Goal: Task Accomplishment & Management: Manage account settings

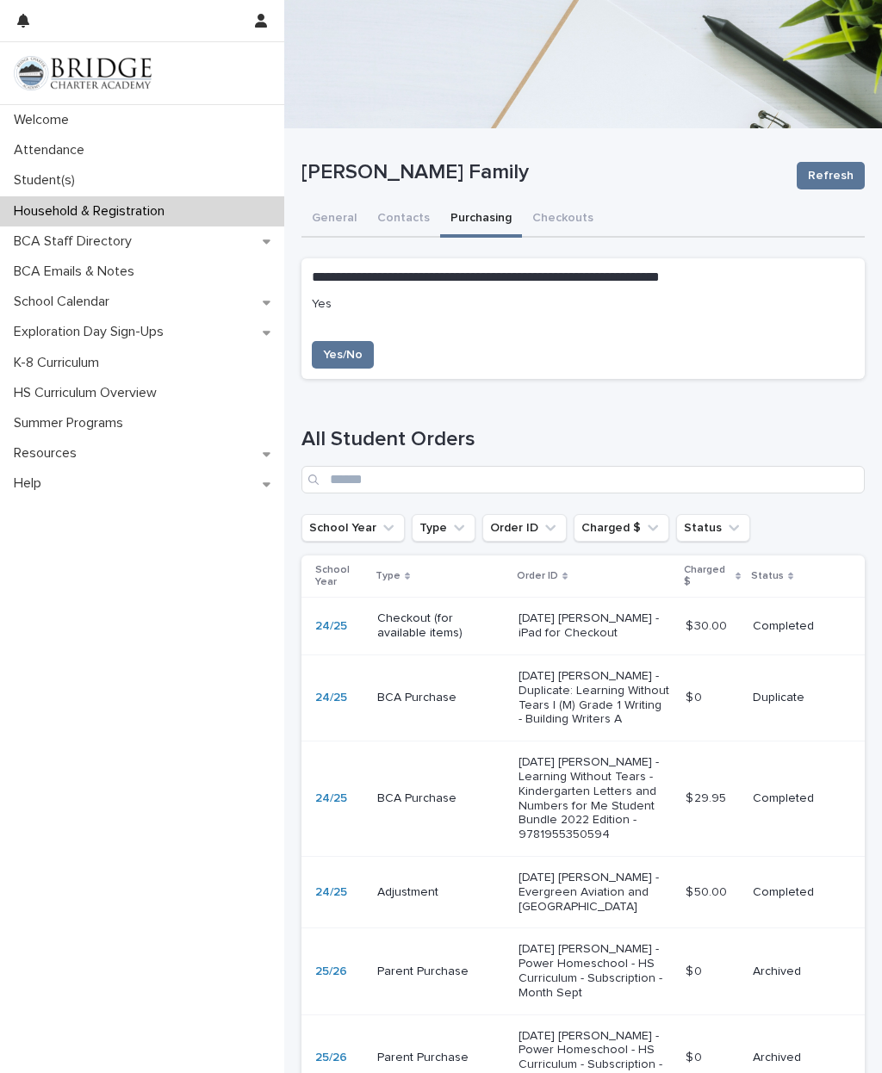
click at [143, 158] on div "Attendance" at bounding box center [142, 150] width 284 height 30
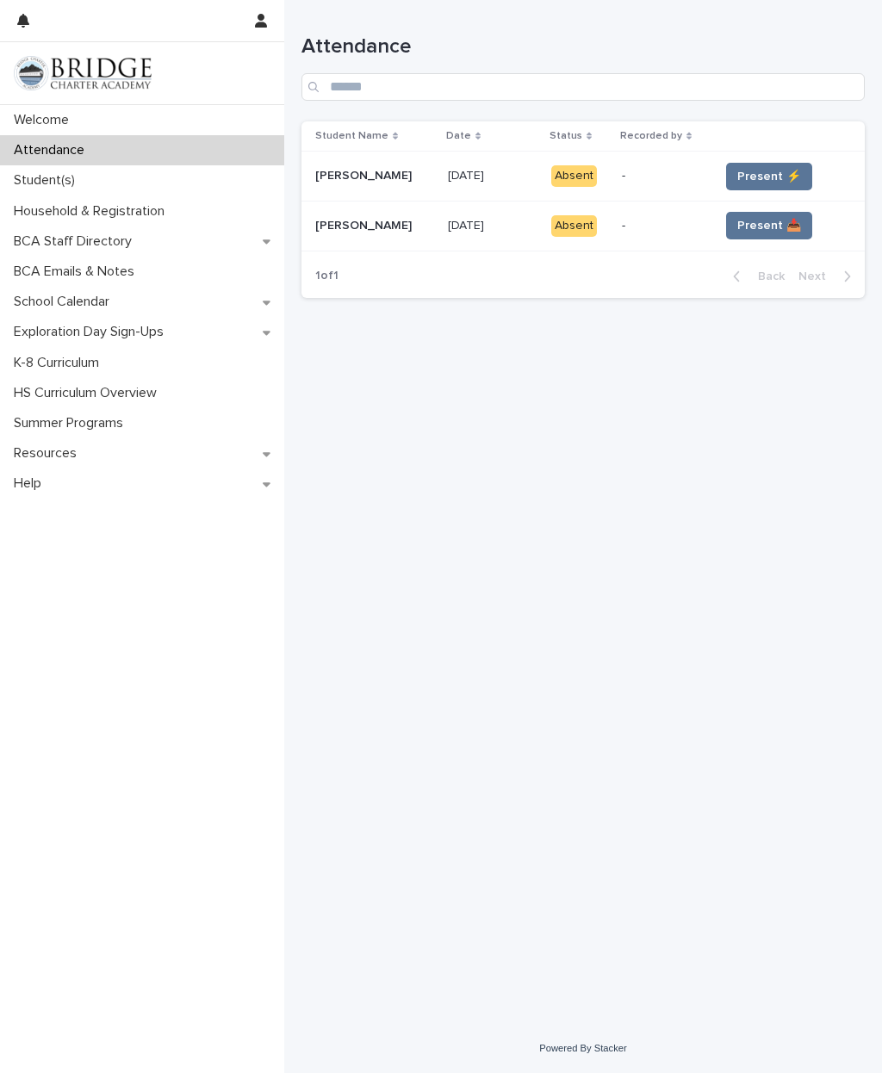
click at [760, 177] on span "Present ⚡" at bounding box center [769, 176] width 64 height 17
click at [749, 224] on span "Present 📥" at bounding box center [769, 225] width 64 height 17
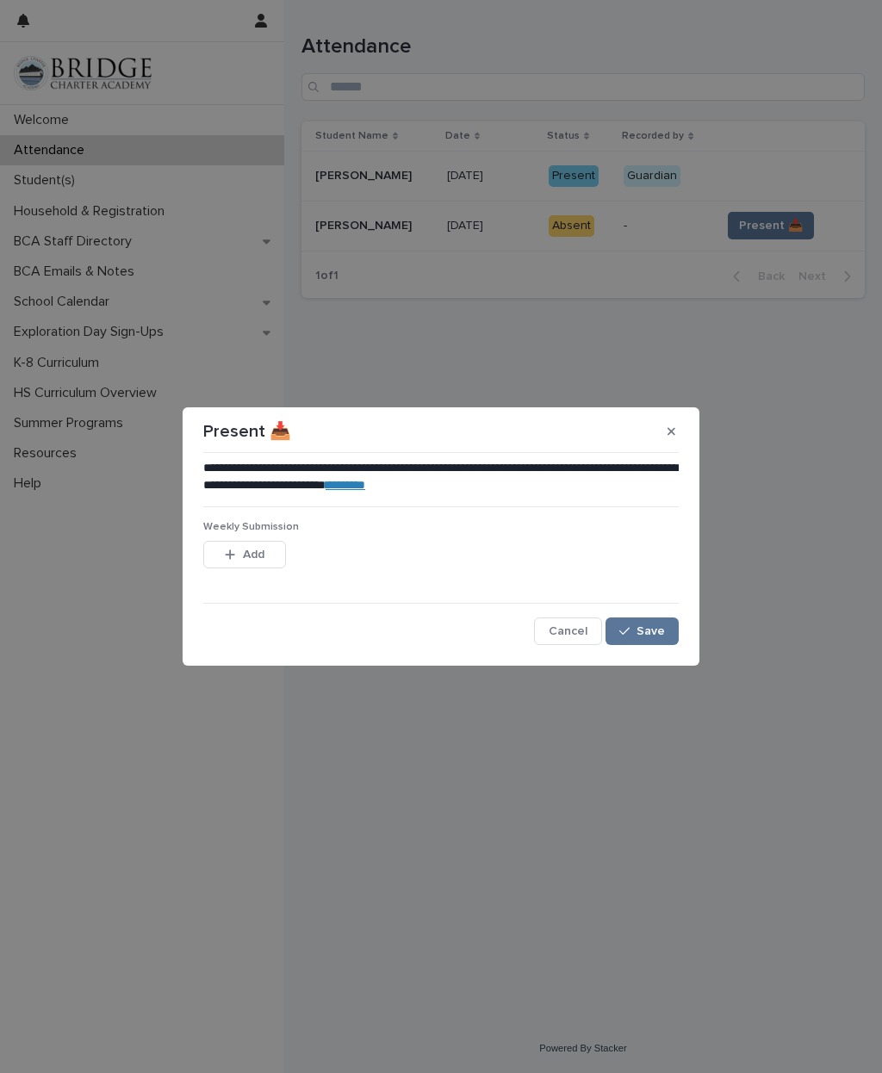
click at [650, 637] on span "Save" at bounding box center [651, 631] width 28 height 12
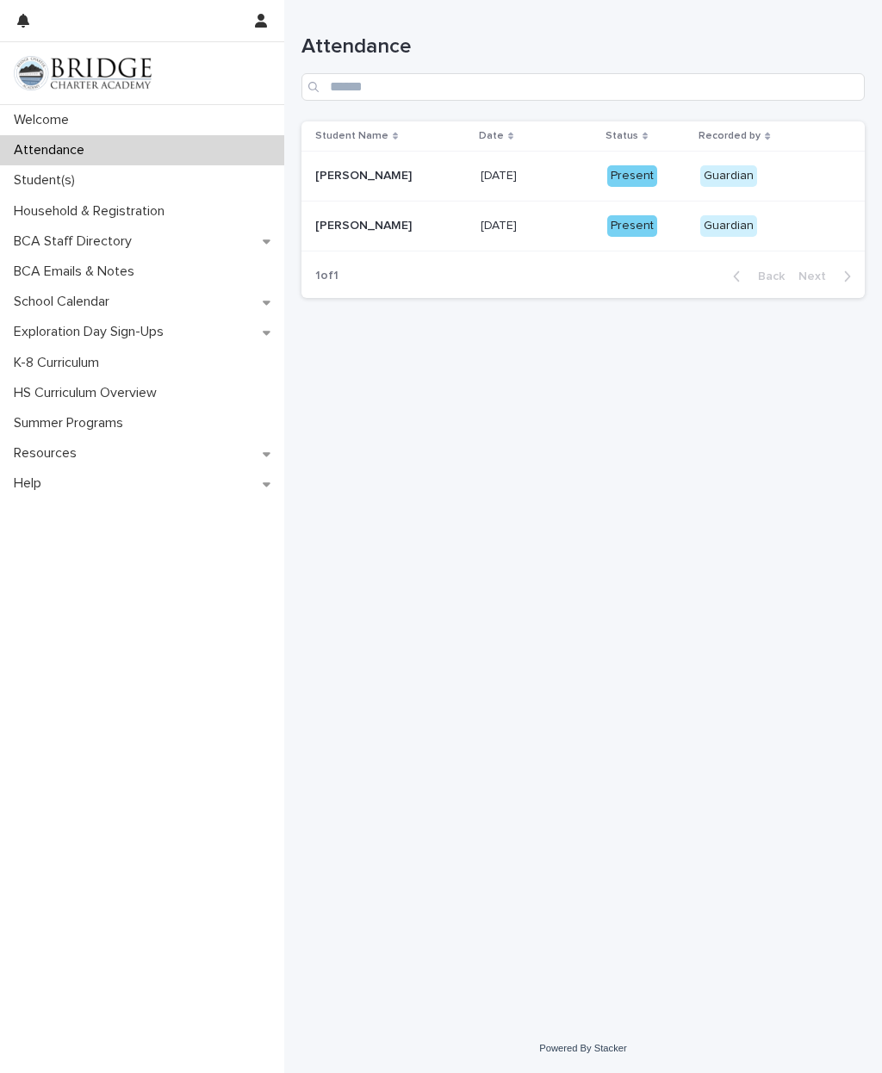
click at [161, 219] on div "Household & Registration" at bounding box center [142, 211] width 284 height 30
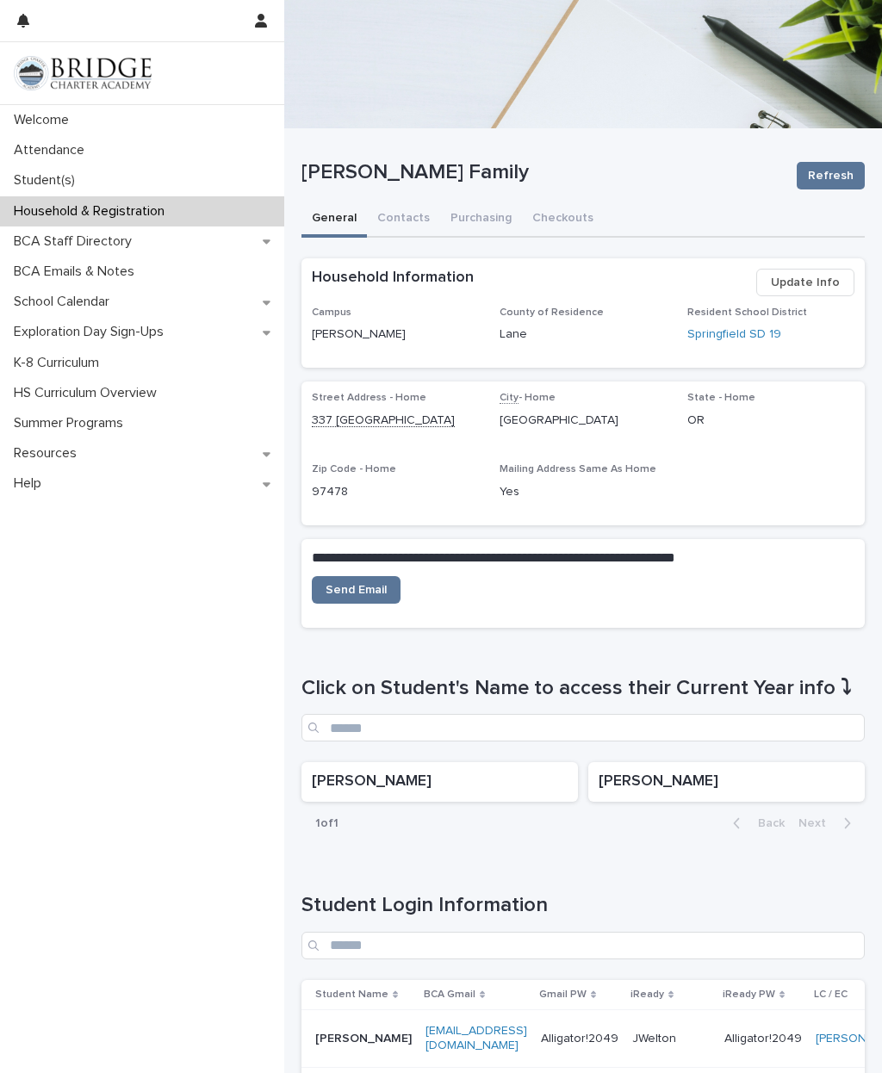
click at [482, 223] on button "Purchasing" at bounding box center [481, 220] width 82 height 36
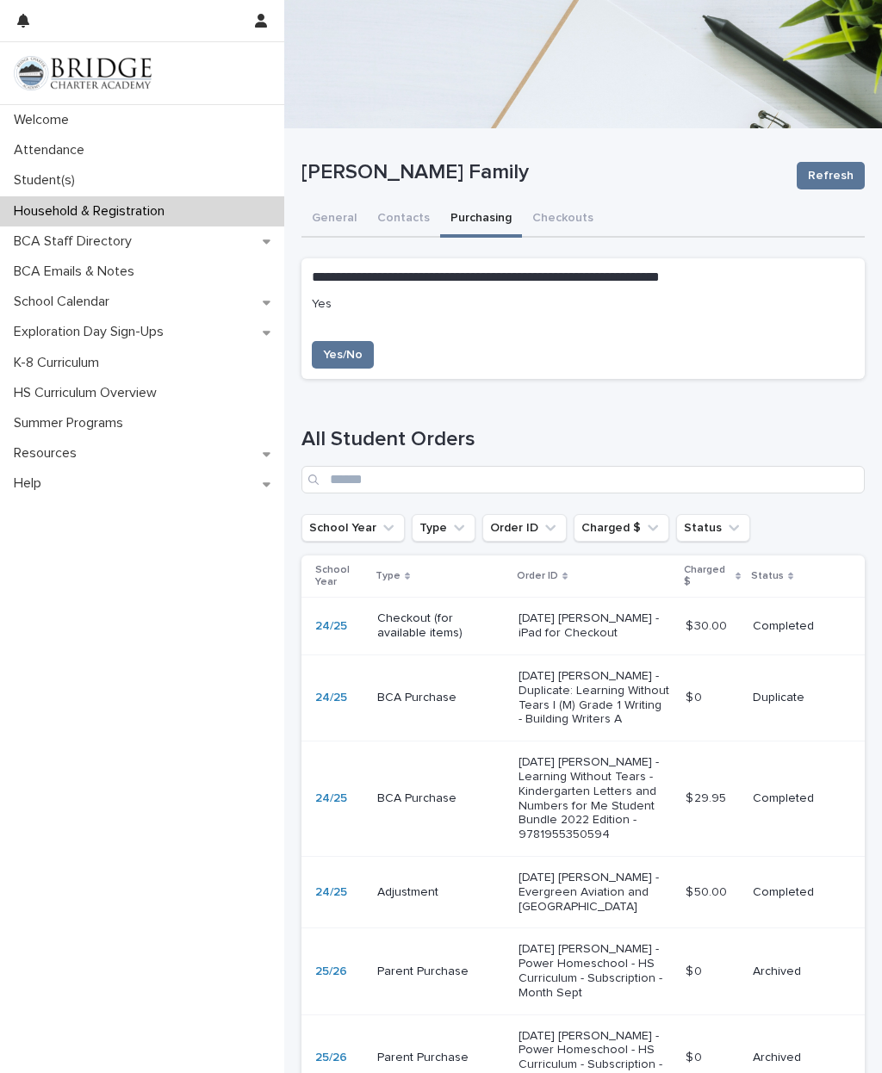
click at [334, 221] on button "General" at bounding box center [334, 220] width 65 height 36
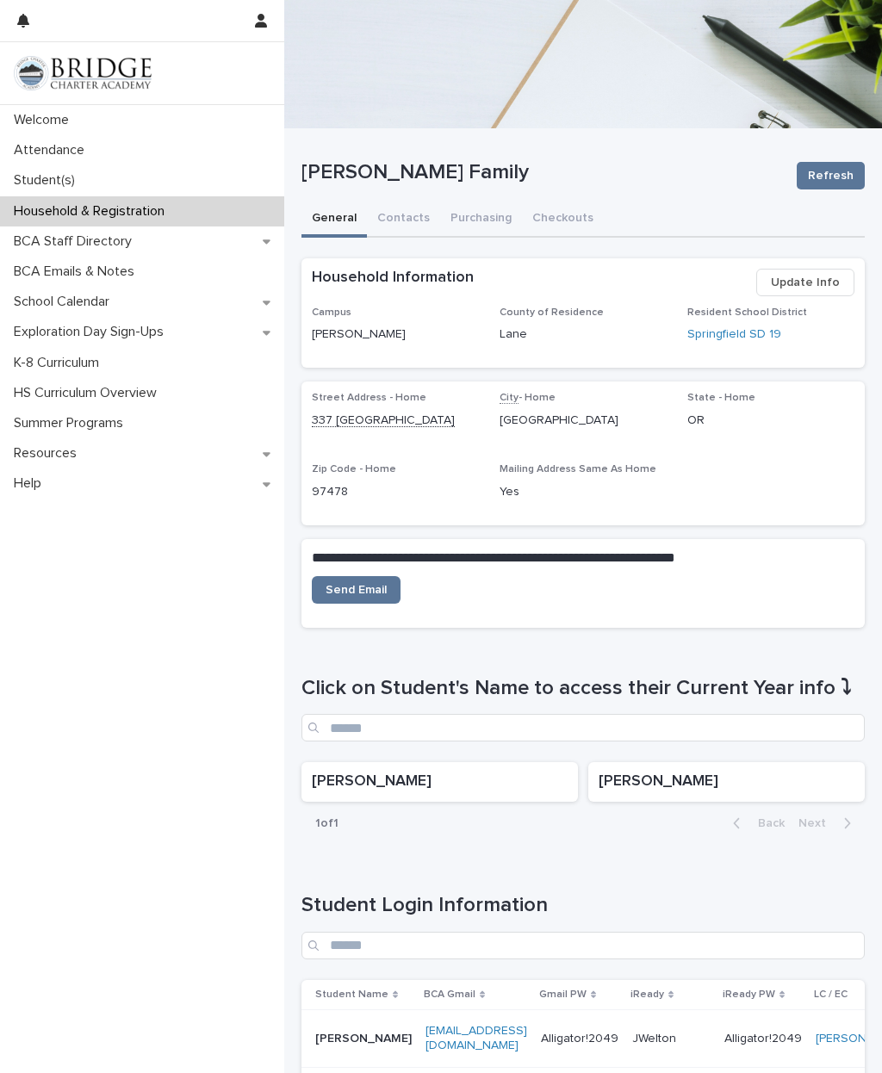
click at [507, 781] on p "[PERSON_NAME]" at bounding box center [440, 782] width 256 height 19
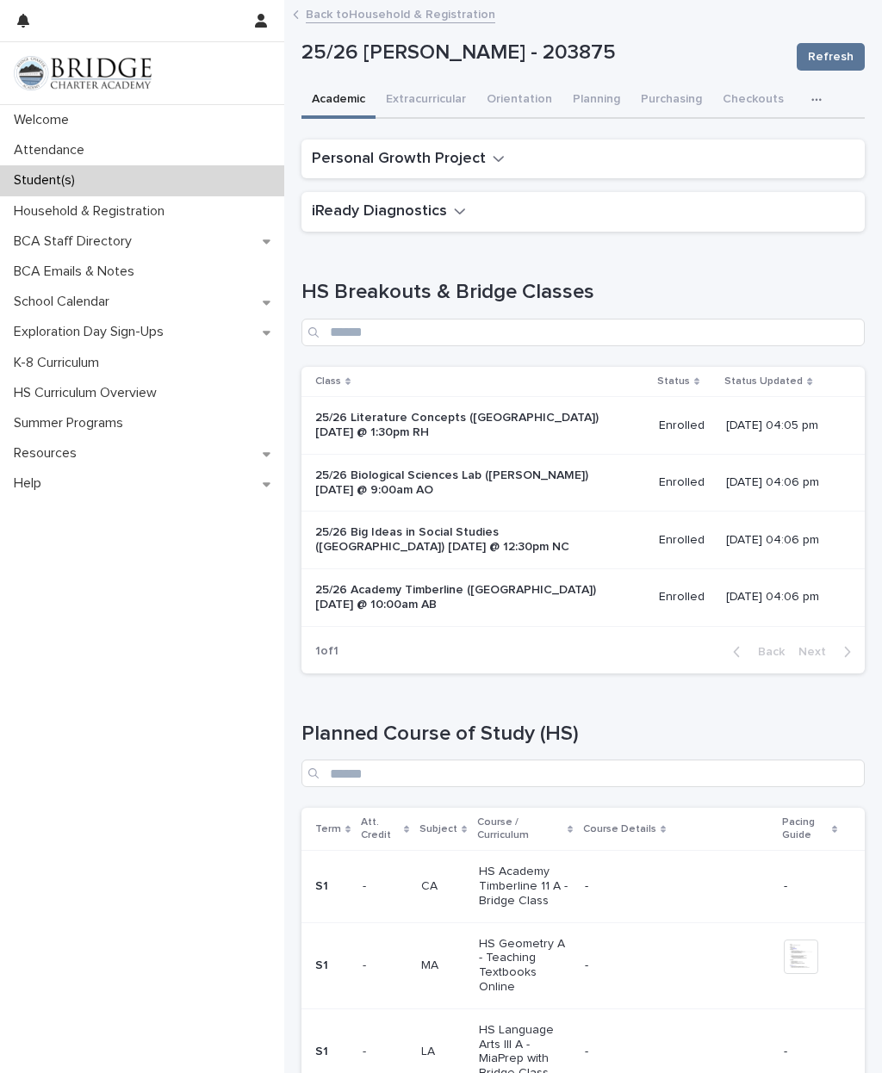
click at [681, 97] on button "Purchasing" at bounding box center [672, 101] width 82 height 36
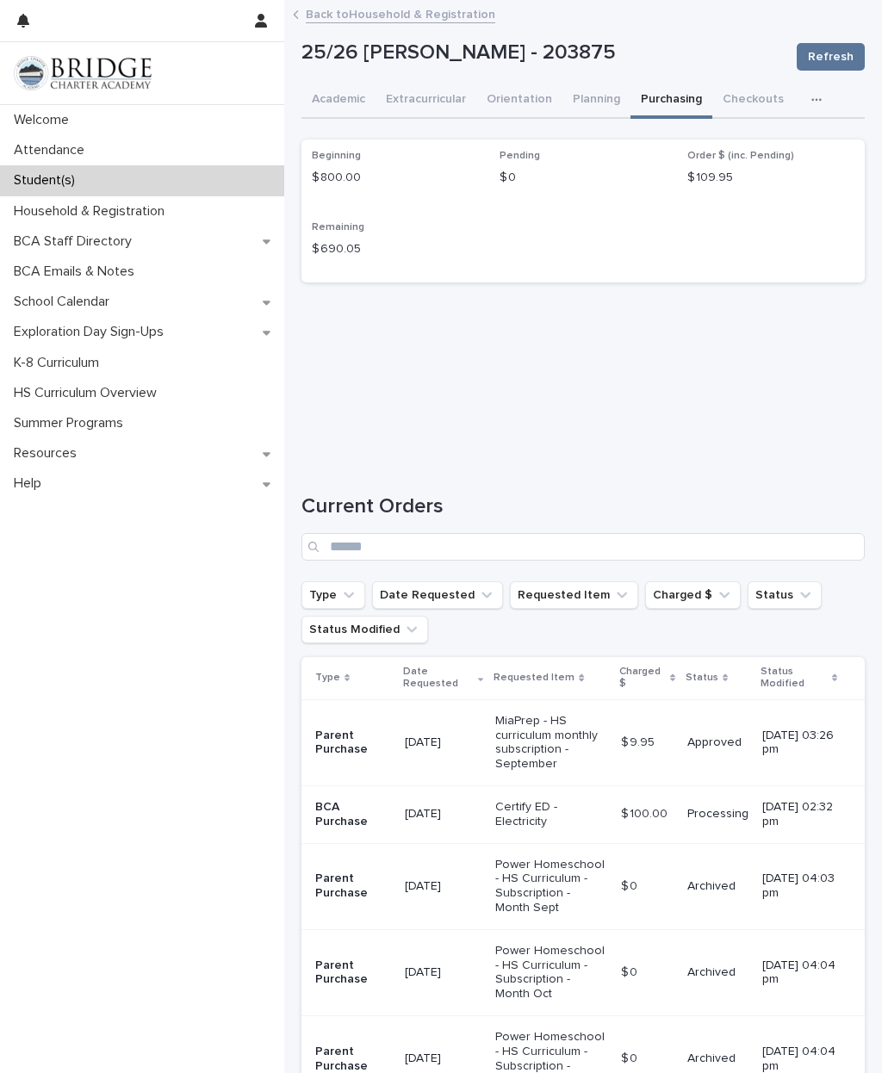
click at [46, 171] on div "Student(s)" at bounding box center [142, 180] width 284 height 30
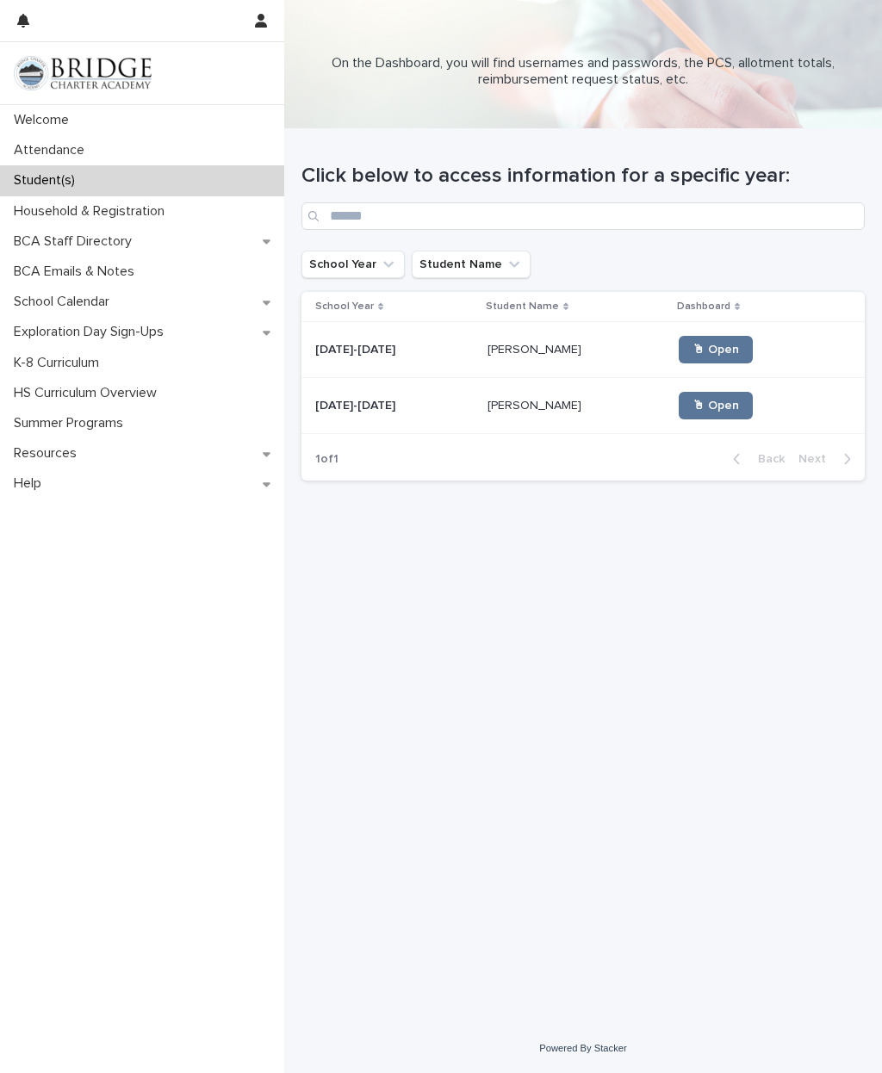
click at [136, 221] on div "Household & Registration" at bounding box center [142, 211] width 284 height 30
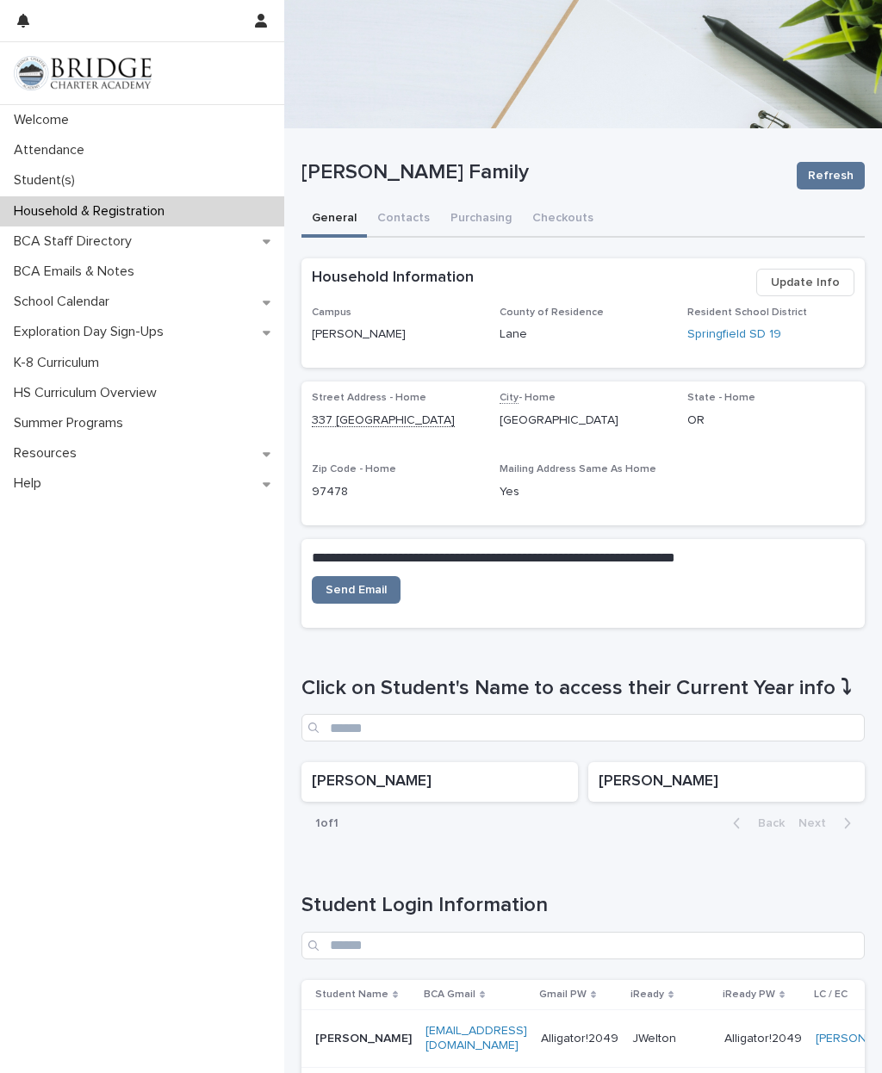
click at [715, 778] on p "[PERSON_NAME]" at bounding box center [727, 782] width 256 height 19
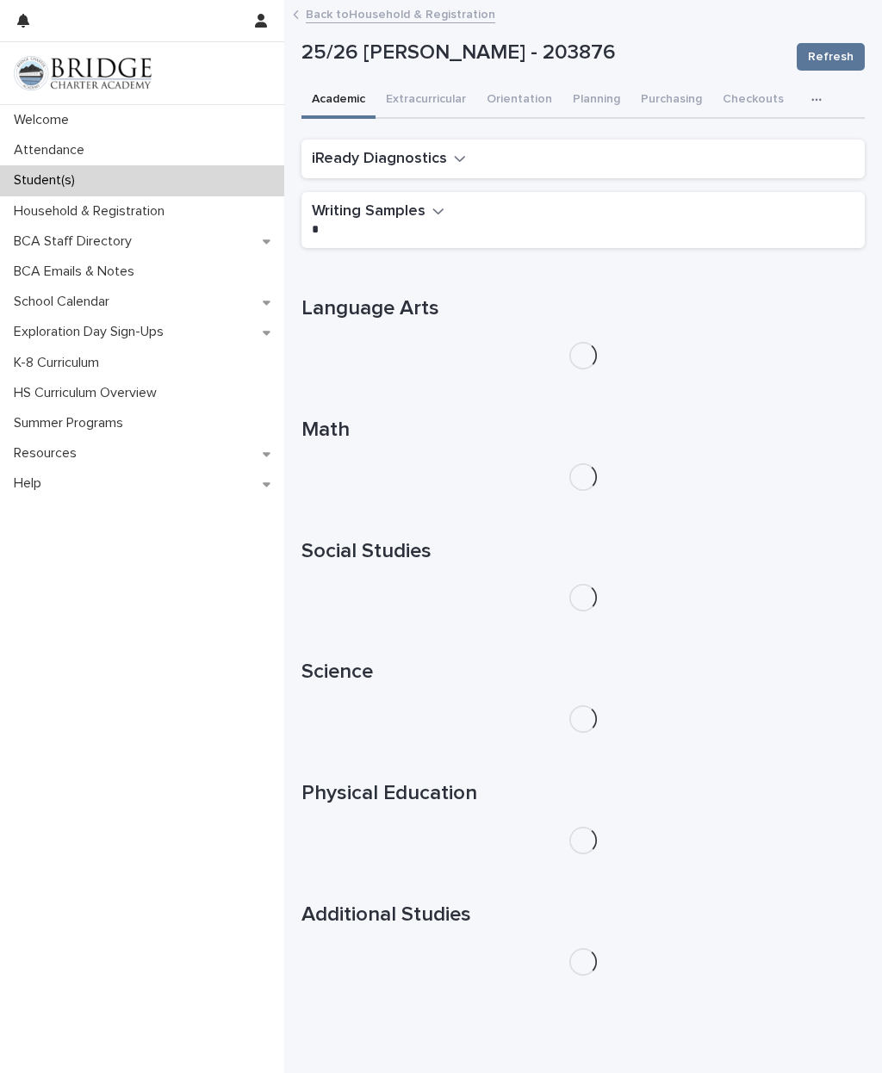
click at [665, 93] on button "Purchasing" at bounding box center [672, 101] width 82 height 36
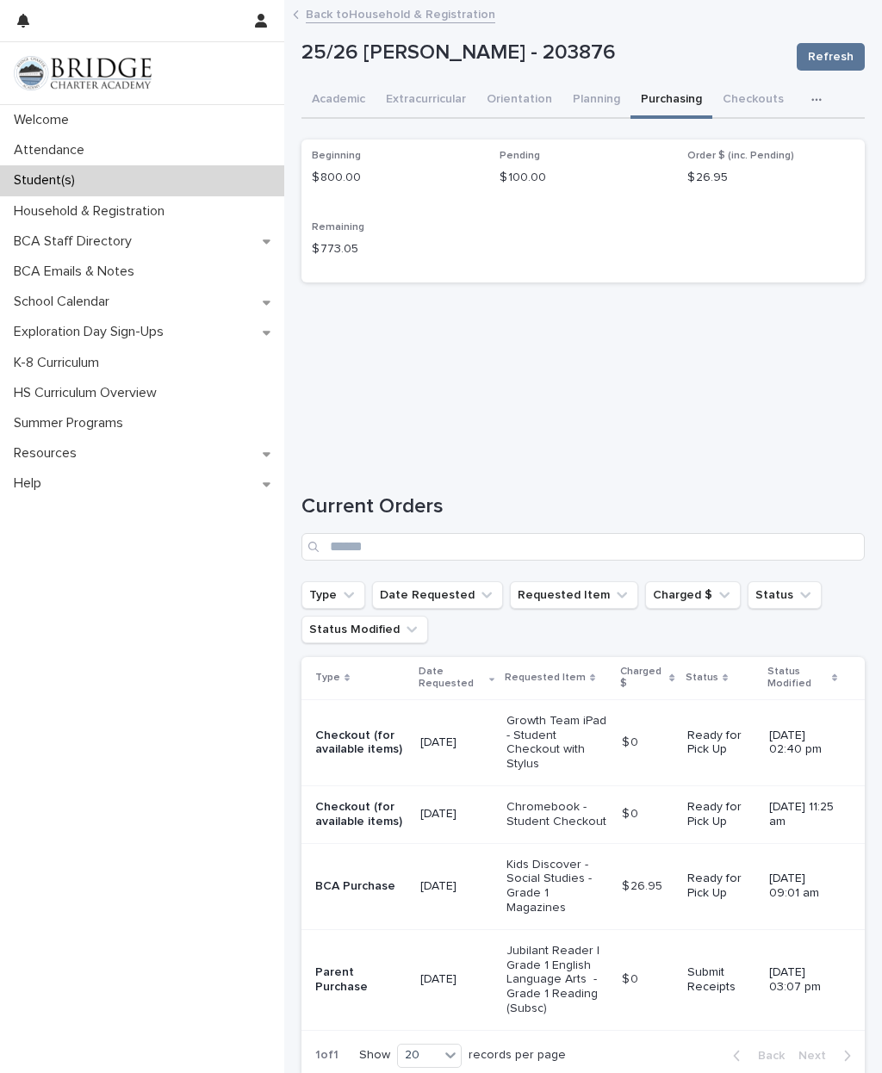
click at [702, 881] on p "Submit Receipts" at bounding box center [721, 980] width 68 height 29
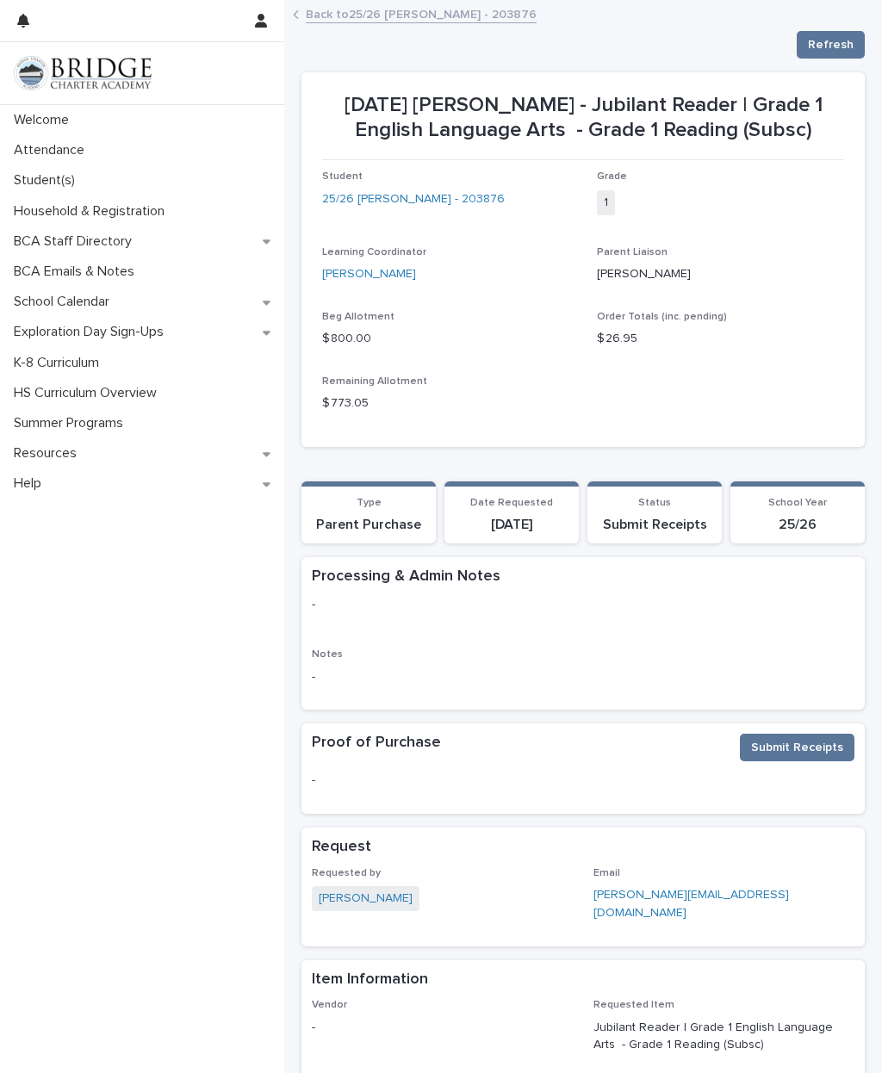
click at [389, 21] on link "Back to 25/26 [PERSON_NAME] - 203876" at bounding box center [421, 13] width 231 height 20
